Goal: Navigation & Orientation: Find specific page/section

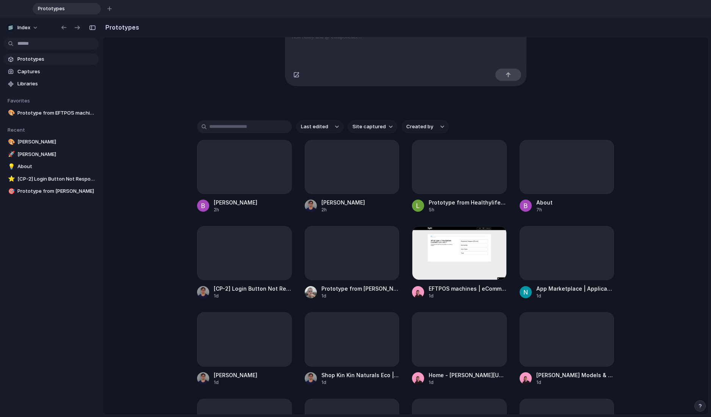
scroll to position [114, 0]
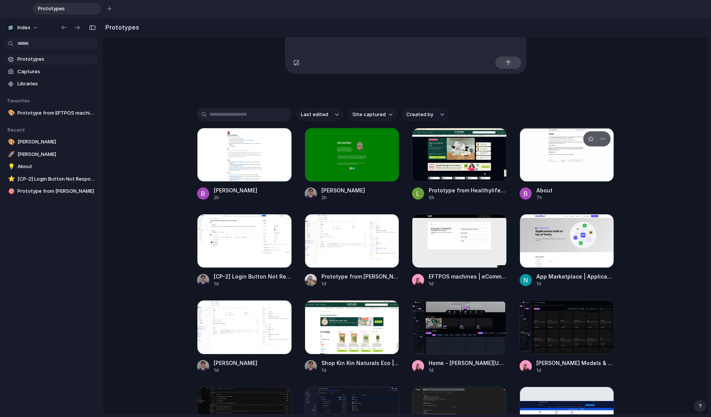
click at [570, 160] on div at bounding box center [567, 155] width 95 height 54
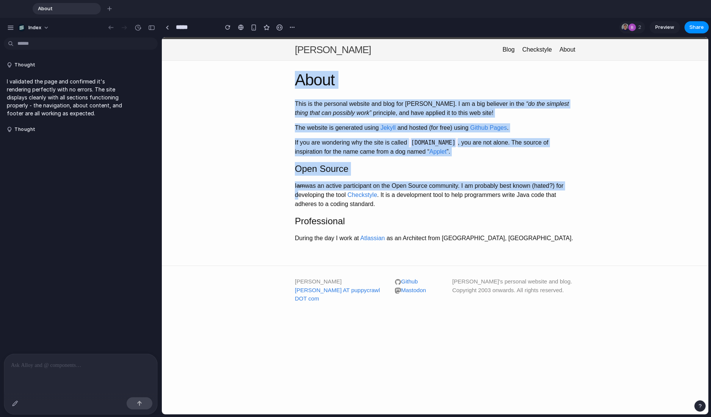
drag, startPoint x: 254, startPoint y: 85, endPoint x: 244, endPoint y: 198, distance: 113.8
click at [244, 198] on div "About This is the personal website and blog for [PERSON_NAME]. I am a big belie…" at bounding box center [435, 163] width 547 height 205
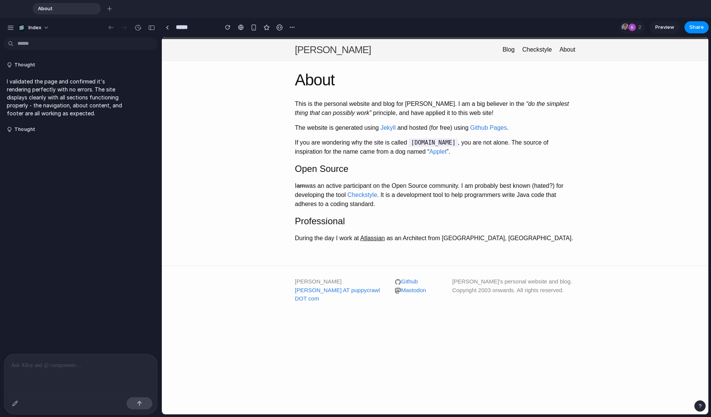
click at [374, 239] on link "Atlassian" at bounding box center [372, 238] width 25 height 6
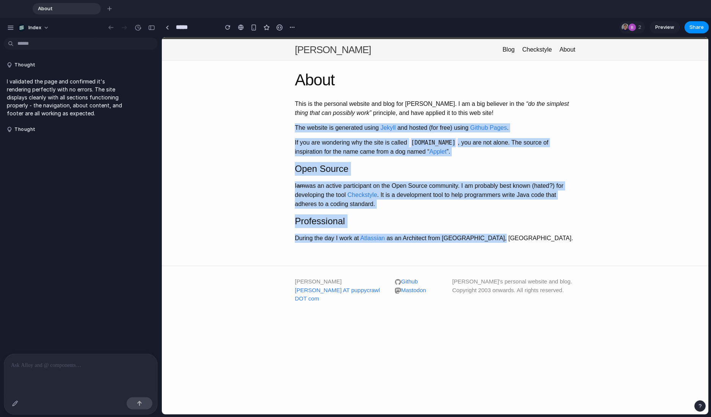
drag, startPoint x: 415, startPoint y: 257, endPoint x: 312, endPoint y: 121, distance: 169.9
click at [313, 118] on div "About This is the personal website and blog for [PERSON_NAME]. I am a big belie…" at bounding box center [435, 163] width 547 height 205
click at [312, 121] on article "This is the personal website and blog for [PERSON_NAME]. I am a big believer in…" at bounding box center [435, 170] width 281 height 143
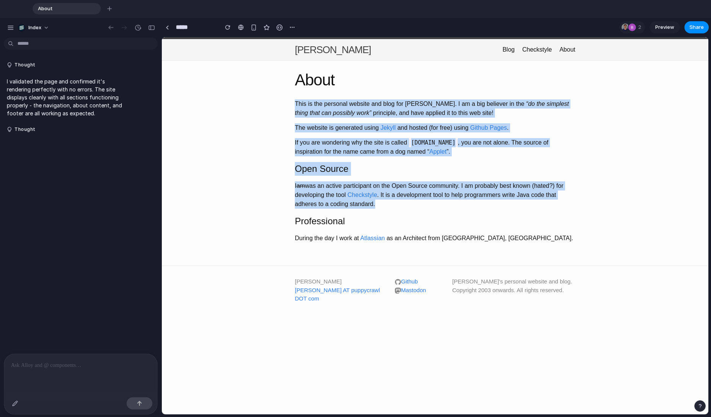
drag, startPoint x: 458, startPoint y: 98, endPoint x: 438, endPoint y: 265, distance: 168.7
click at [443, 243] on div "About This is the personal website and blog for [PERSON_NAME]. I am a big belie…" at bounding box center [435, 163] width 303 height 182
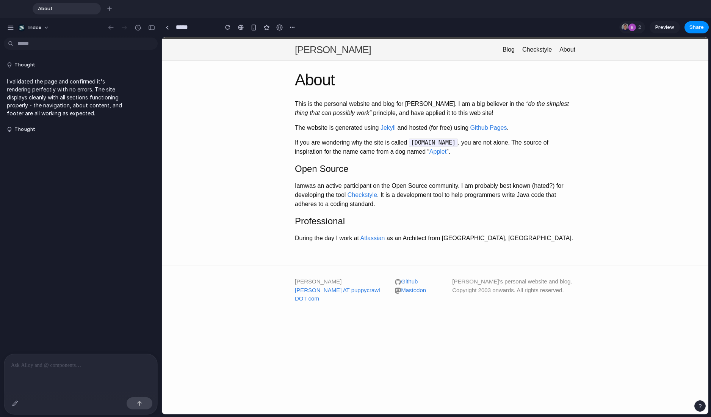
click at [438, 265] on footer "[PERSON_NAME] Burn [PERSON_NAME] AT puppycrawl DOT com Github Mastodon [PERSON_…" at bounding box center [435, 295] width 547 height 60
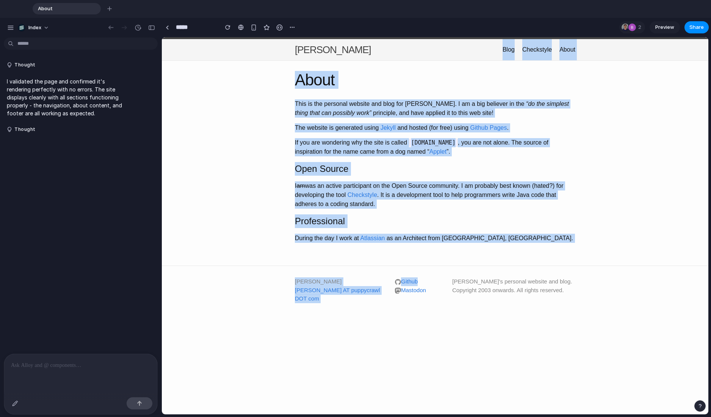
drag, startPoint x: 438, startPoint y: 265, endPoint x: 431, endPoint y: -61, distance: 326.4
click at [431, 37] on html "[PERSON_NAME] Blog Checkstyle About About This is the personal website and blog…" at bounding box center [435, 181] width 547 height 288
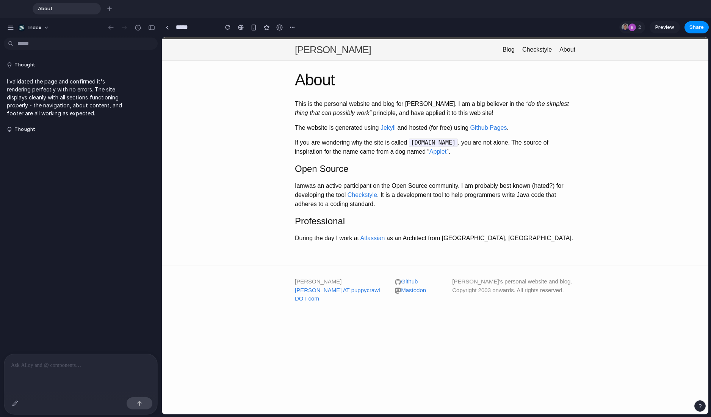
click at [418, 285] on li "Github" at bounding box center [421, 281] width 52 height 9
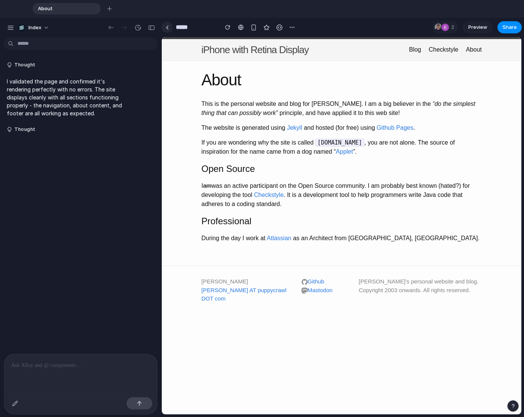
click at [166, 31] on link at bounding box center [166, 27] width 11 height 11
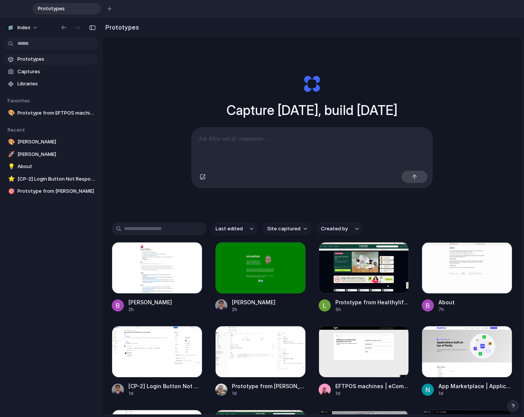
scroll to position [45, 0]
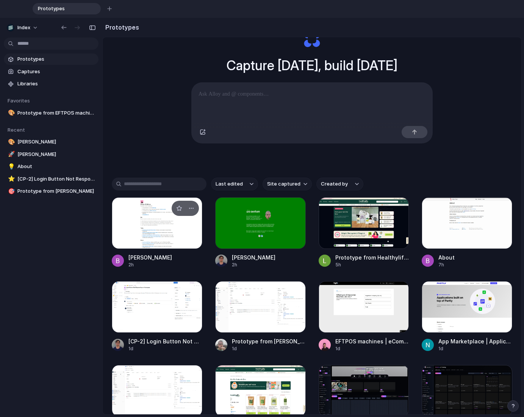
click at [146, 229] on div at bounding box center [157, 223] width 91 height 52
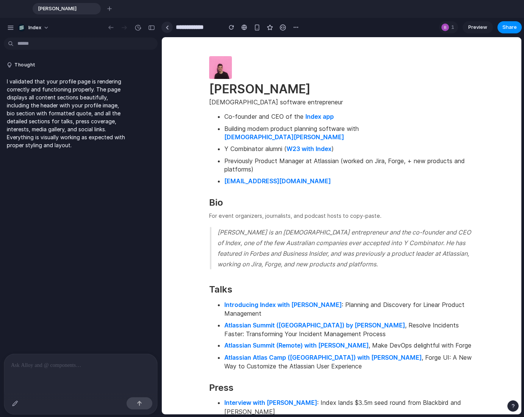
click at [164, 31] on link at bounding box center [166, 27] width 11 height 11
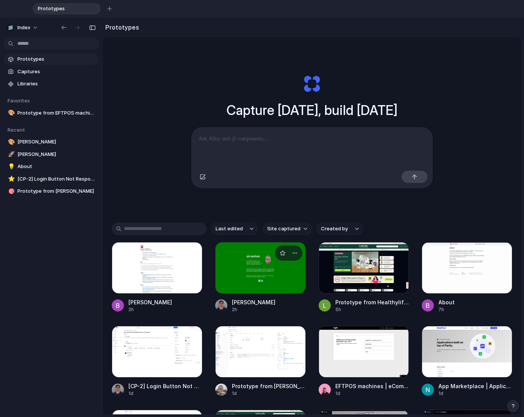
click at [260, 276] on div at bounding box center [260, 268] width 91 height 52
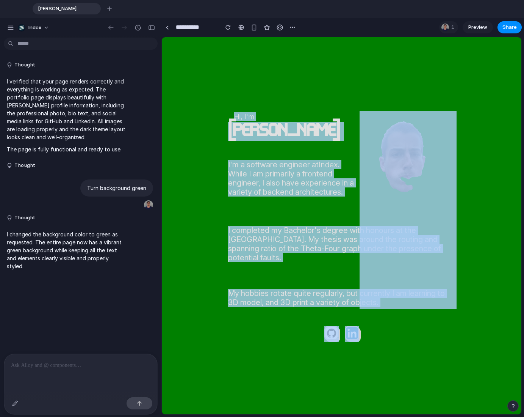
drag, startPoint x: 208, startPoint y: 94, endPoint x: 346, endPoint y: 359, distance: 298.9
click at [346, 359] on body "Hi, I'm [PERSON_NAME] I'm a software engineer at Index . While I am primarily a…" at bounding box center [342, 225] width 360 height 377
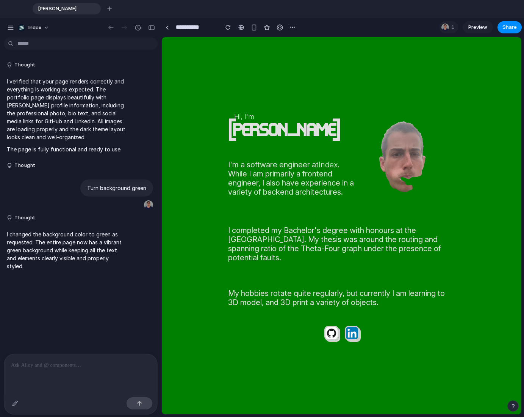
click at [397, 162] on div at bounding box center [407, 158] width 97 height 97
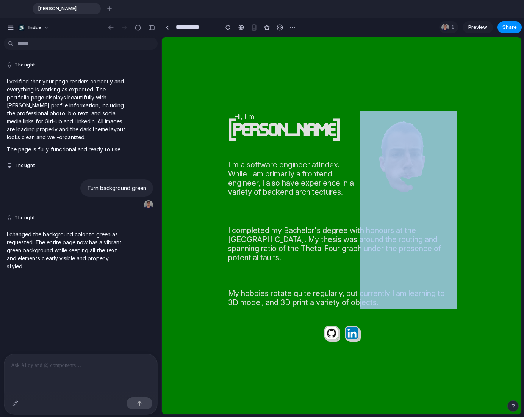
click at [397, 162] on div at bounding box center [407, 158] width 97 height 97
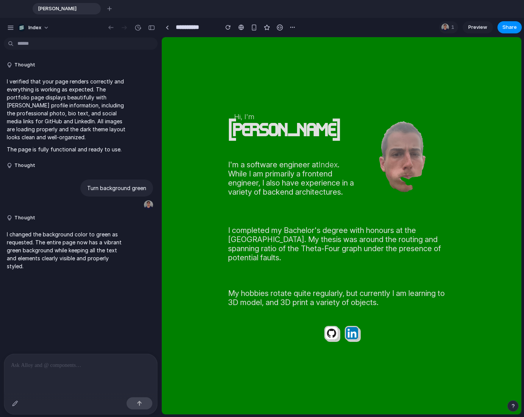
click at [431, 169] on div at bounding box center [407, 158] width 97 height 97
click at [392, 158] on div at bounding box center [407, 158] width 97 height 97
click at [238, 26] on div at bounding box center [241, 27] width 6 height 6
